Goal: Check status: Check status

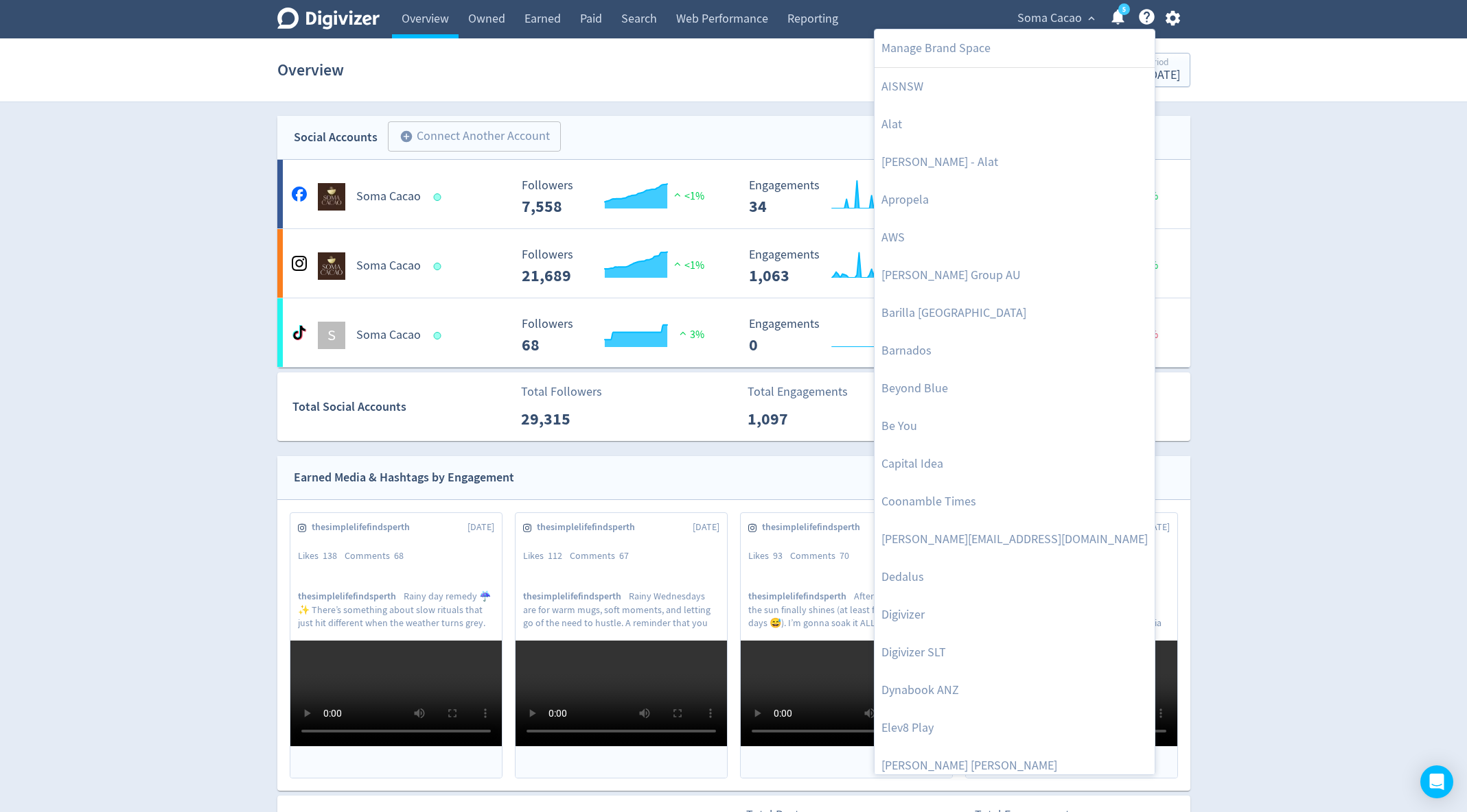
scroll to position [495, 0]
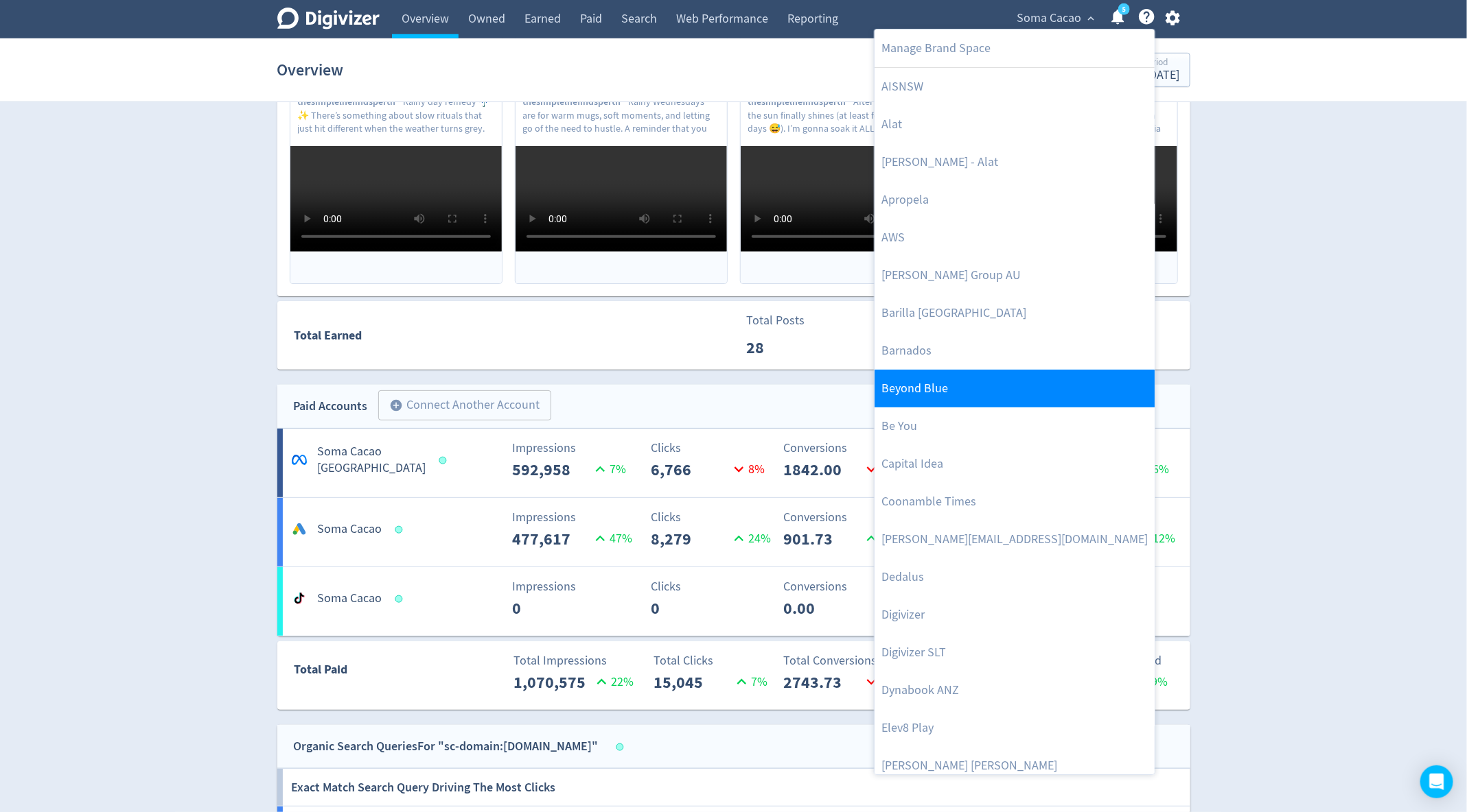
click at [925, 391] on link "Beyond Blue" at bounding box center [1014, 388] width 280 height 37
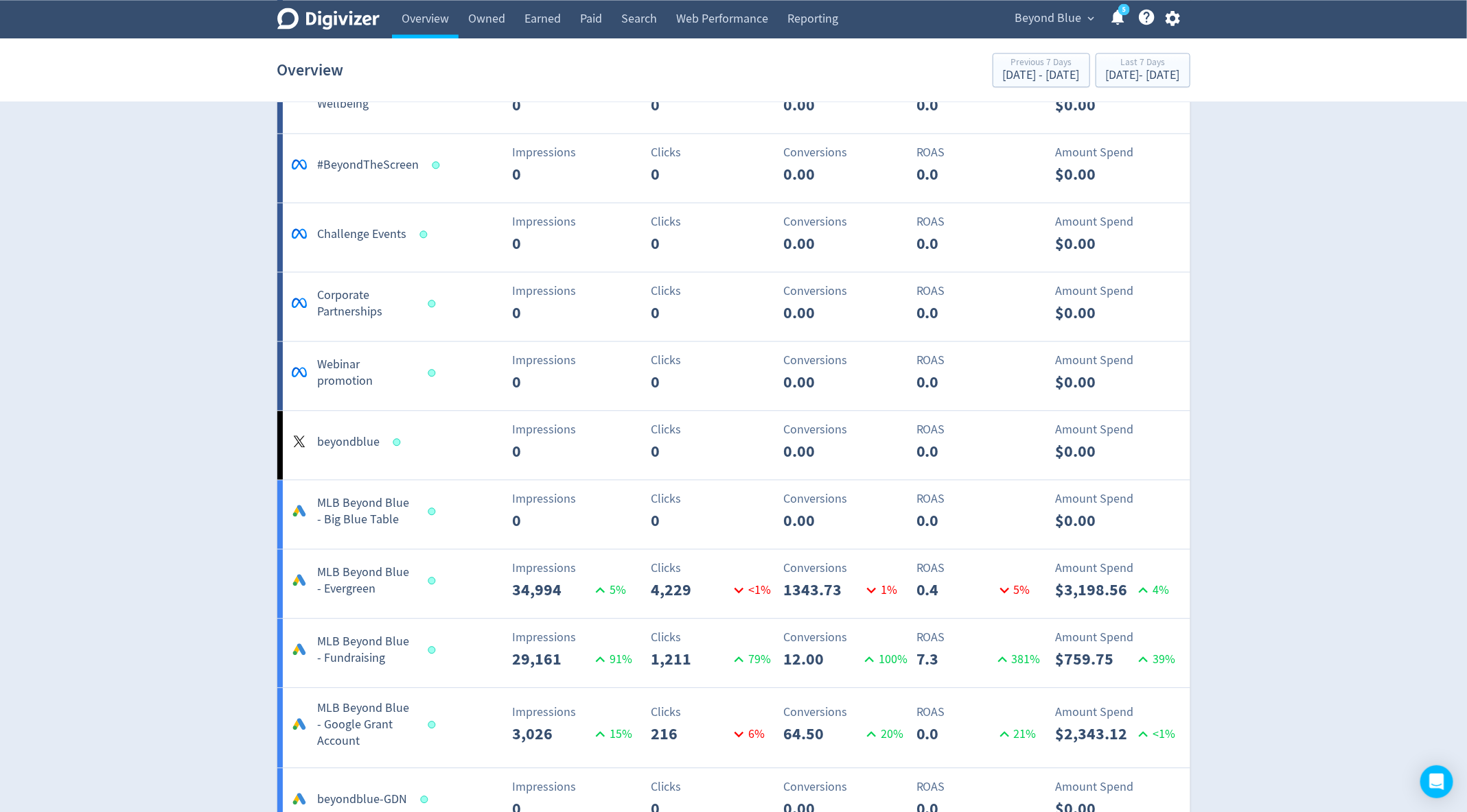
scroll to position [1768, 0]
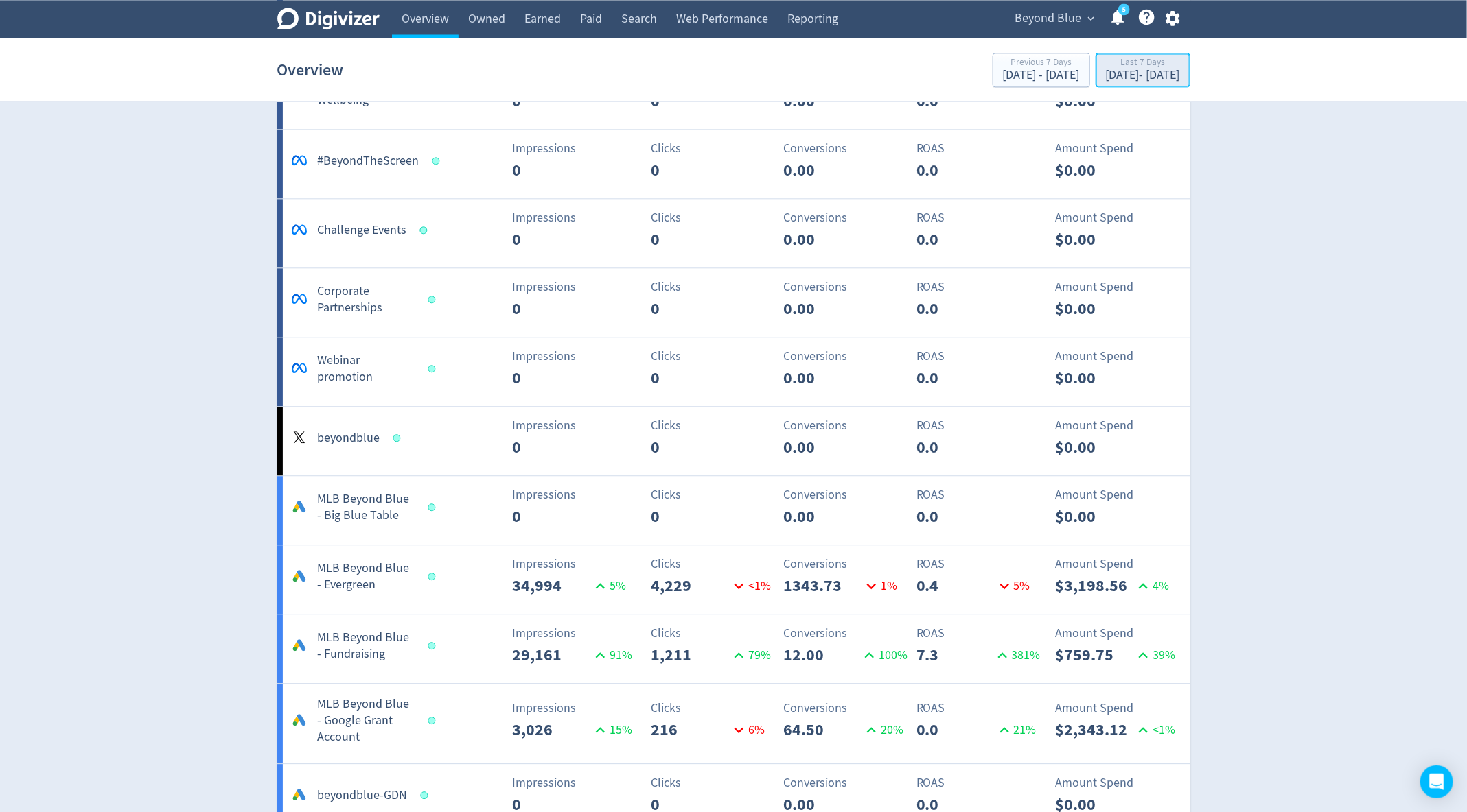
click at [1106, 69] on div "Last 7 Days" at bounding box center [1142, 63] width 74 height 12
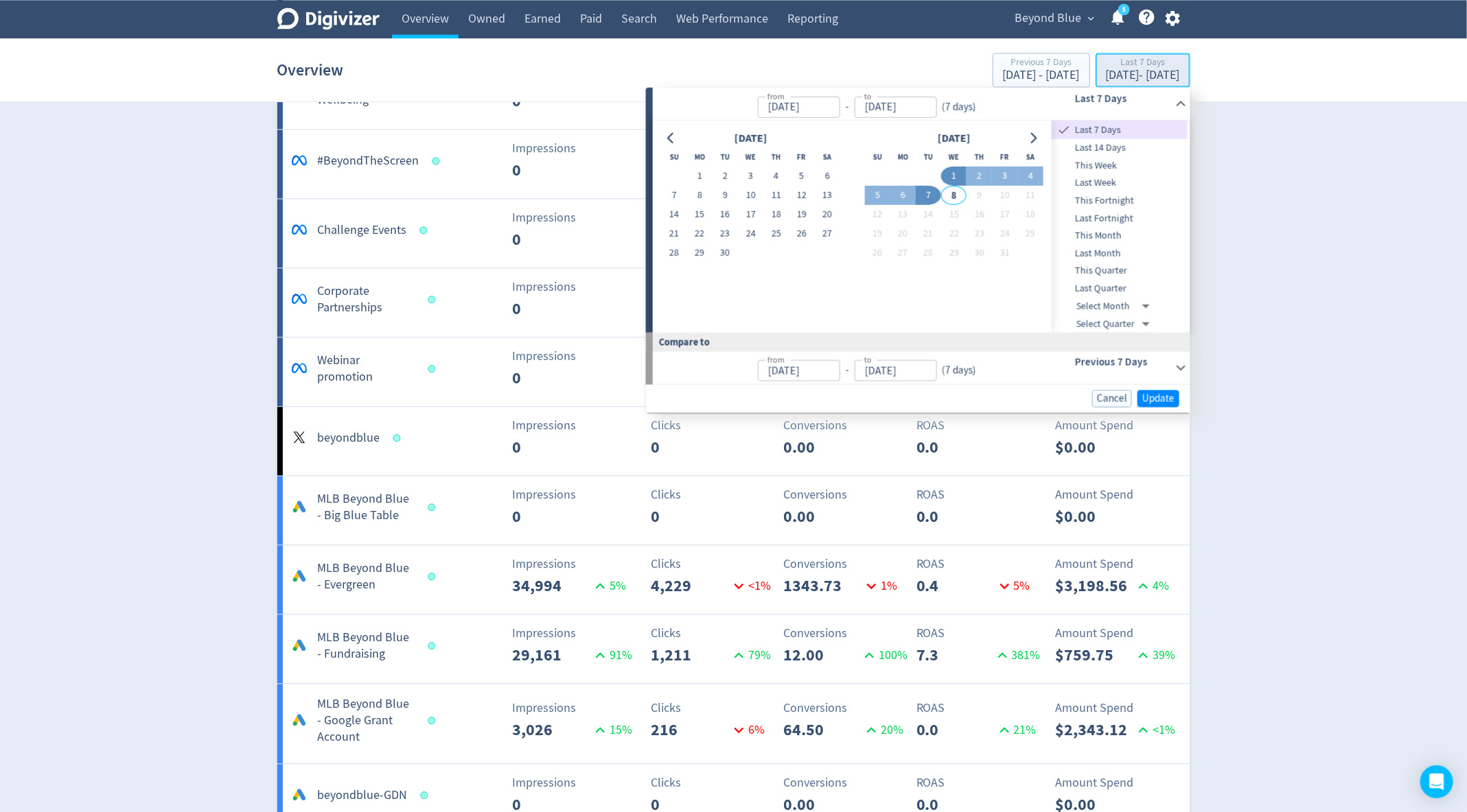
type input "[DATE]"
click at [702, 172] on button "1" at bounding box center [700, 176] width 26 height 19
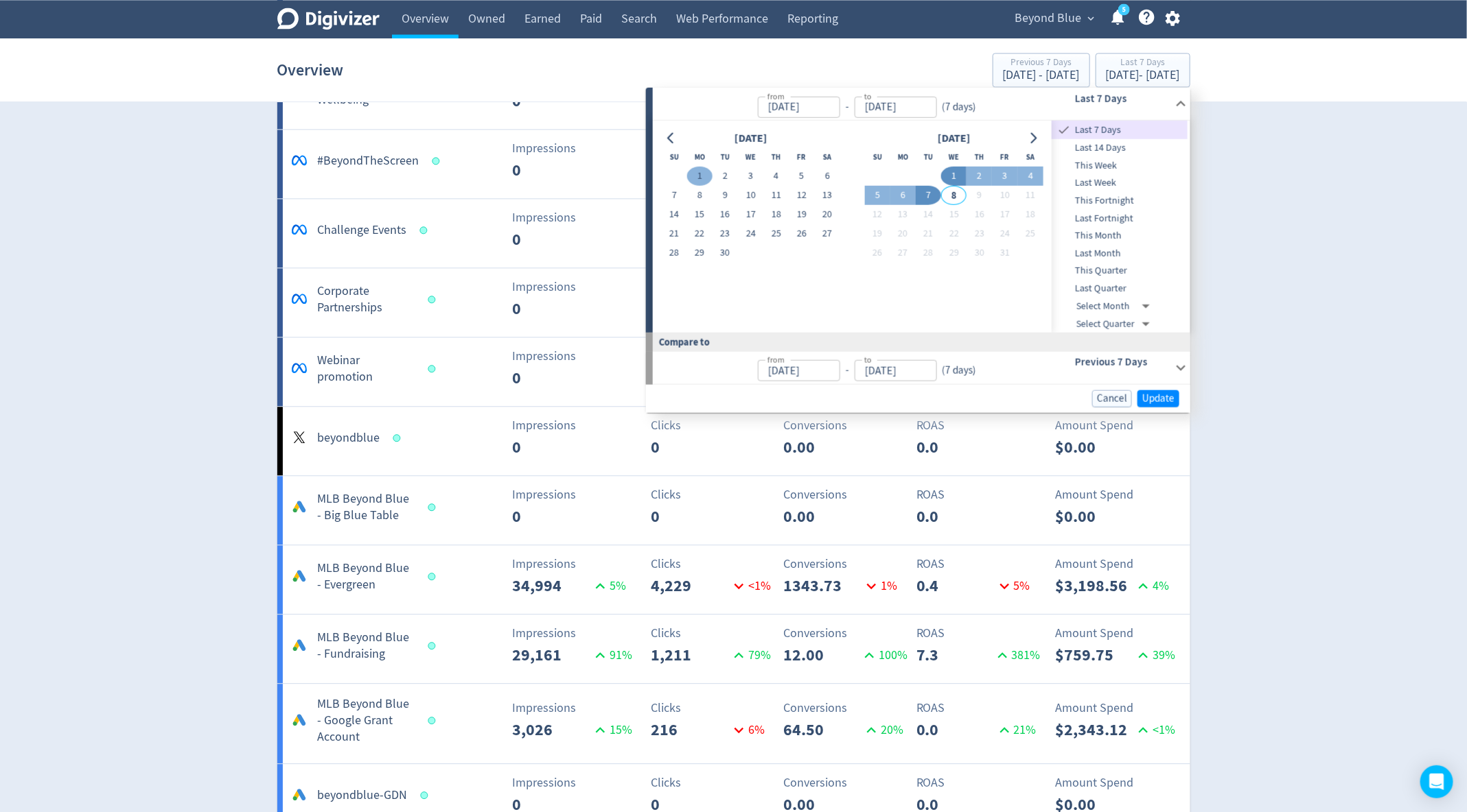
type input "[DATE]"
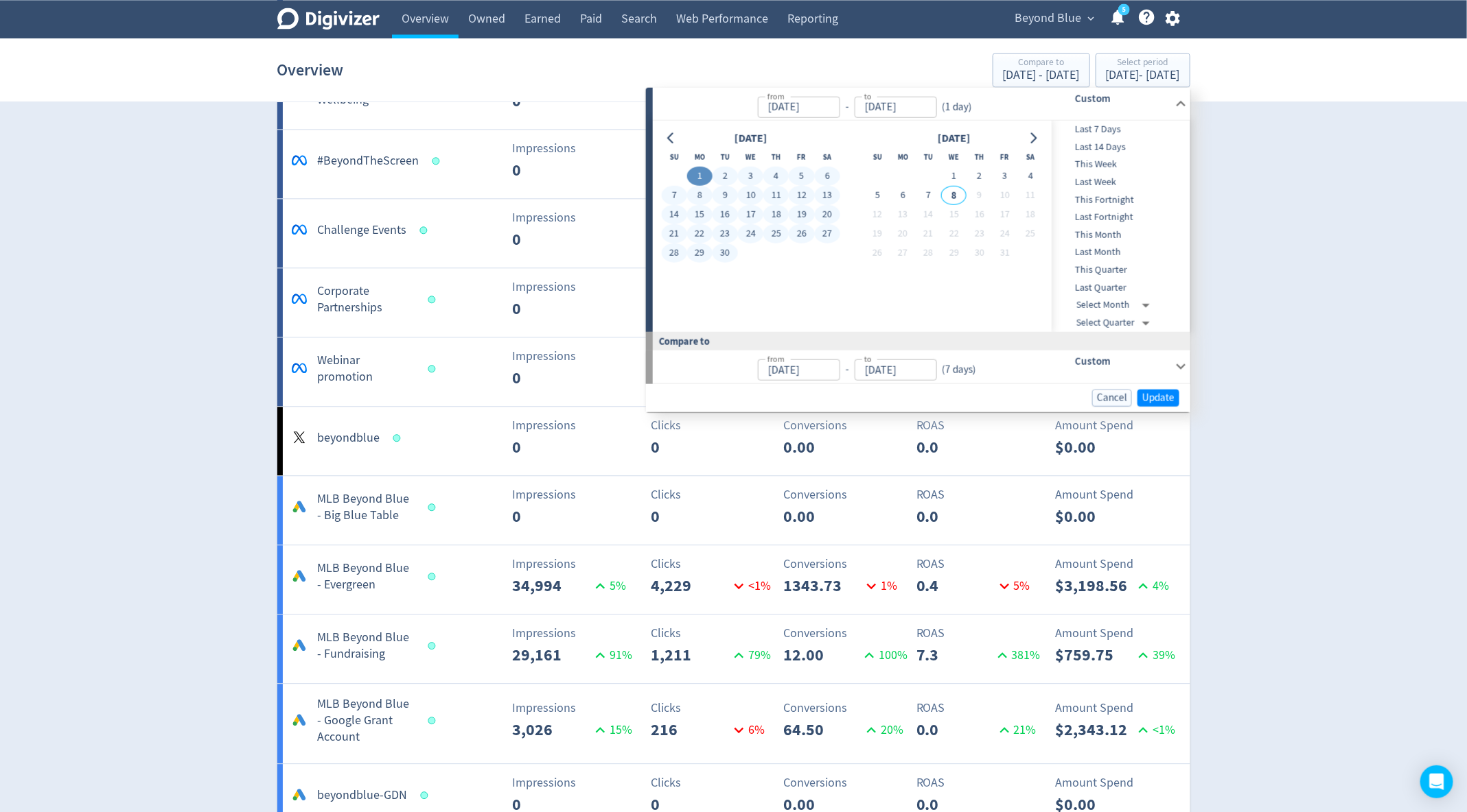
click at [724, 248] on button "30" at bounding box center [725, 252] width 26 height 19
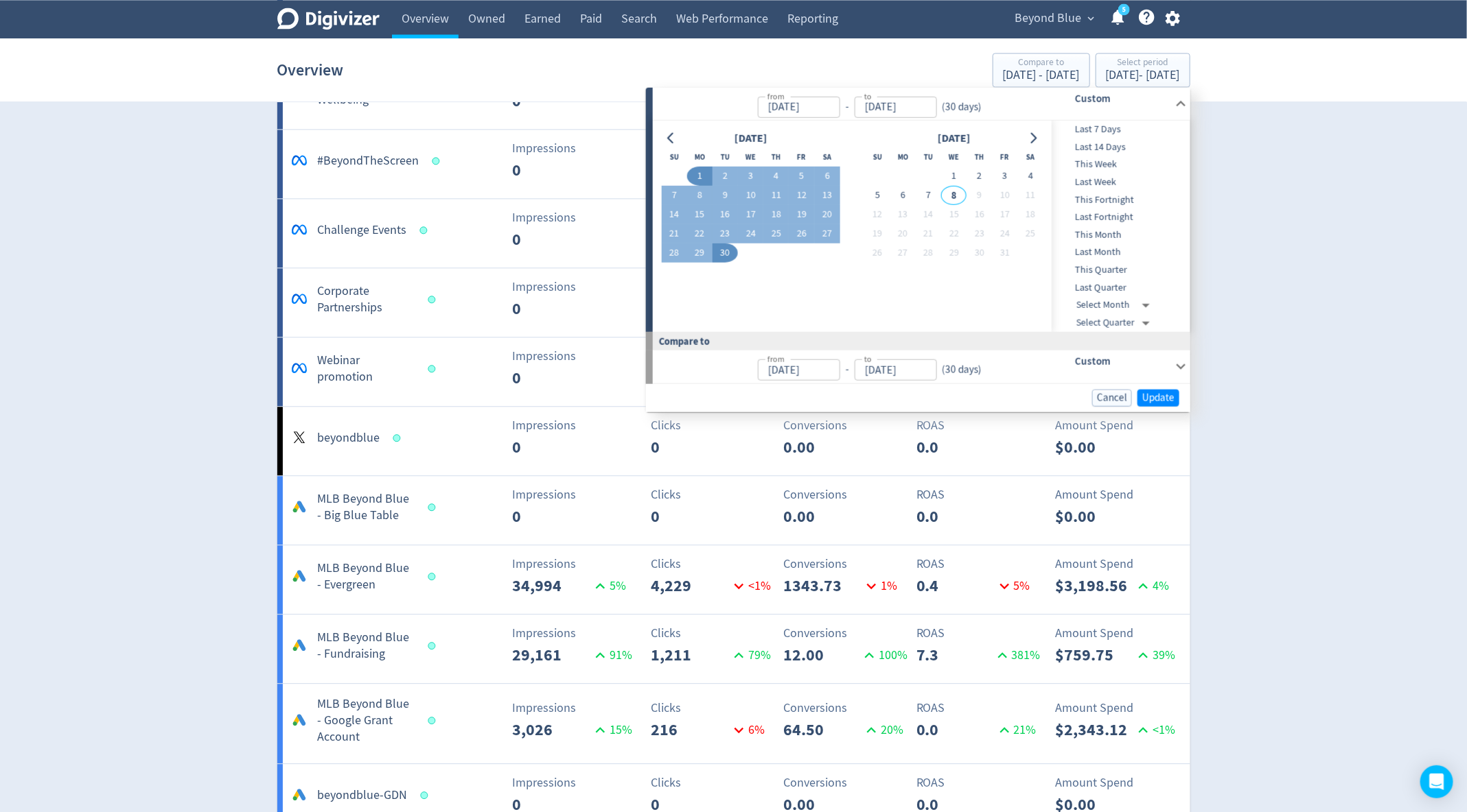
type input "[DATE]"
click at [1164, 393] on span "Update" at bounding box center [1158, 397] width 32 height 10
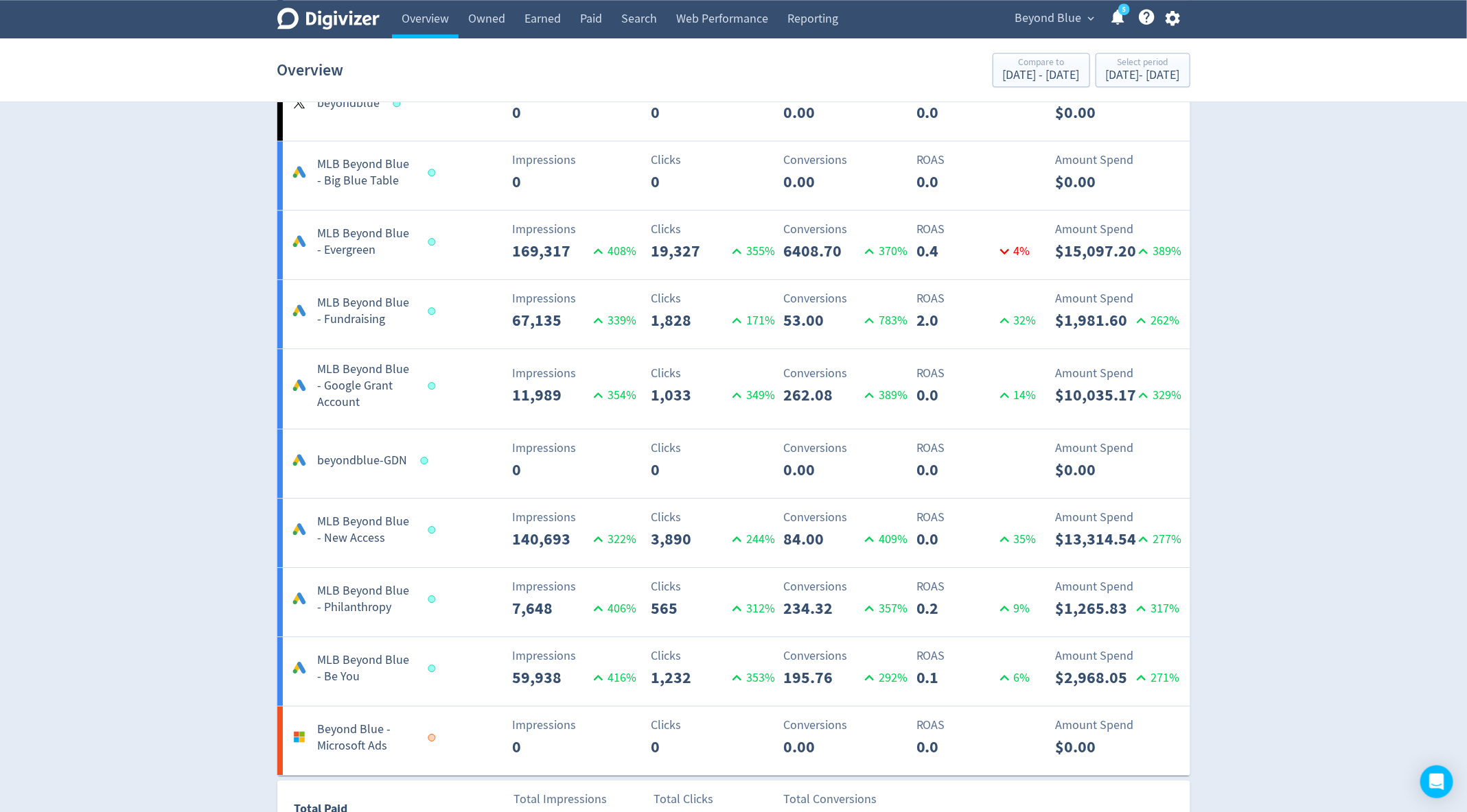
scroll to position [2110, 0]
